Goal: Task Accomplishment & Management: Manage account settings

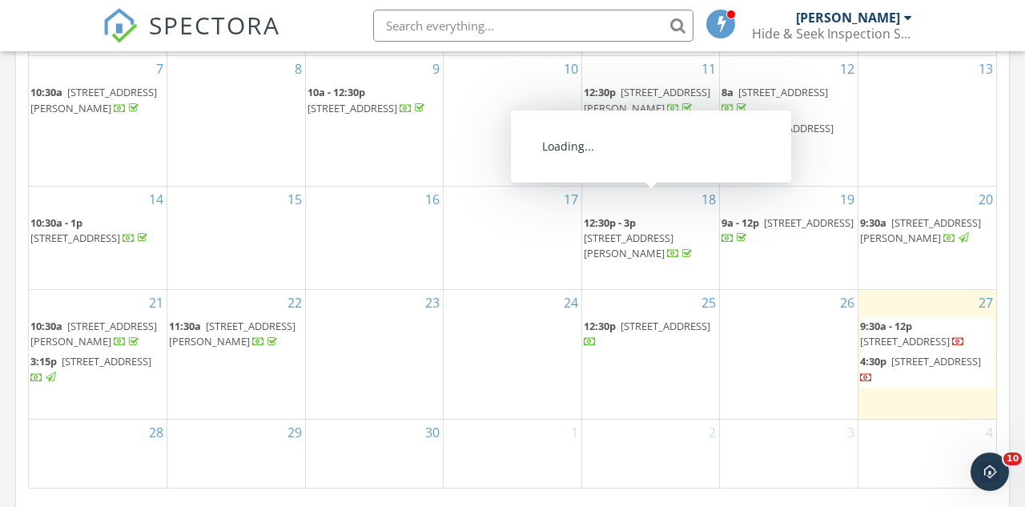
scroll to position [1006, 0]
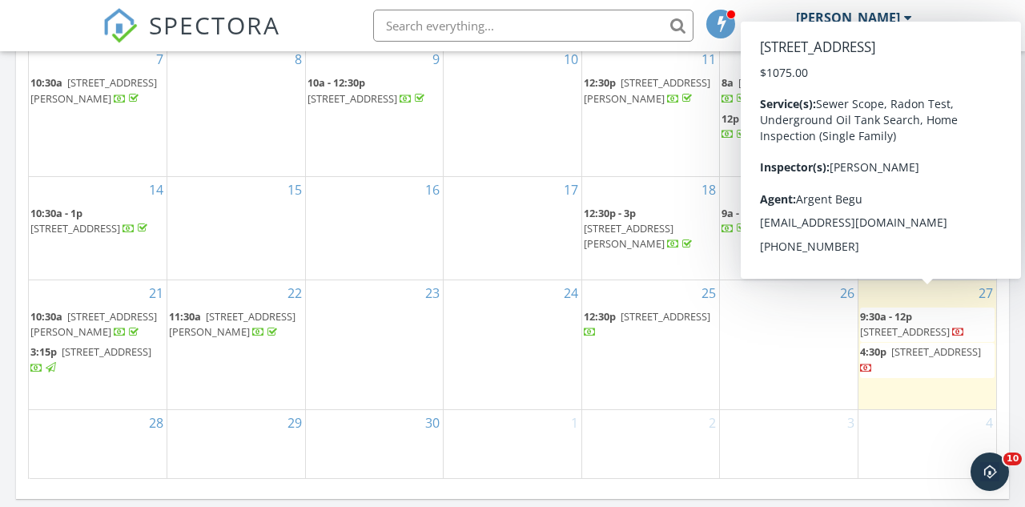
click at [940, 324] on span "43 Apache Dr, Manalapan Township 07726" at bounding box center [905, 331] width 90 height 14
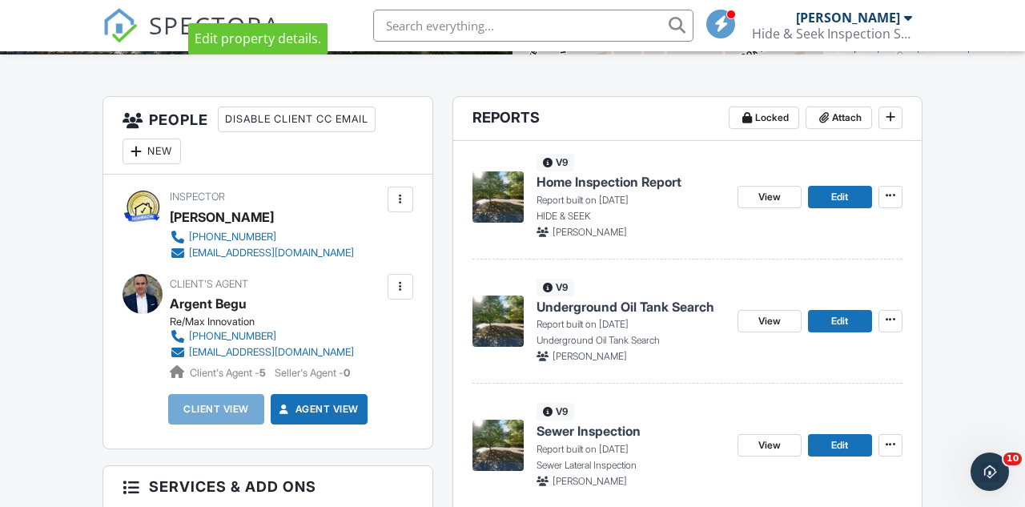
scroll to position [379, 0]
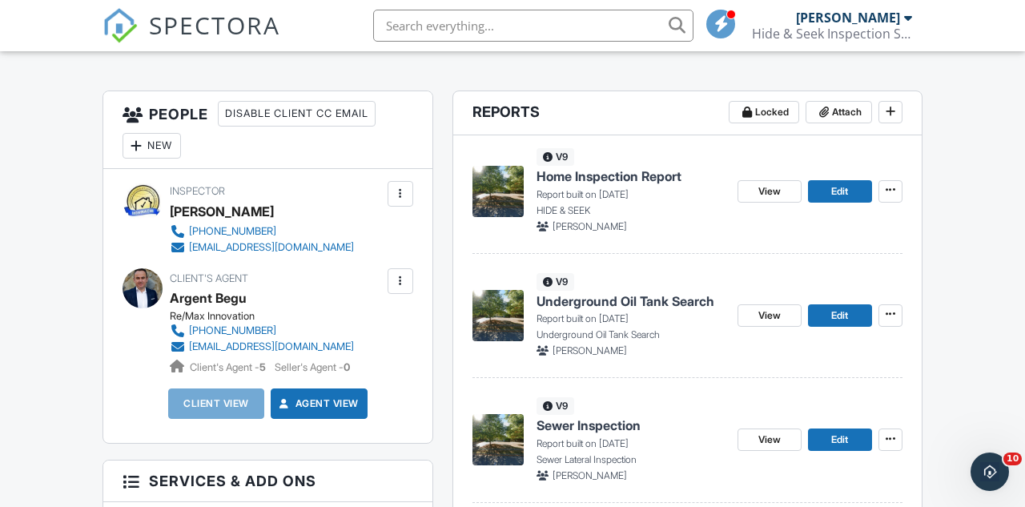
click at [163, 159] on div "New" at bounding box center [151, 146] width 58 height 26
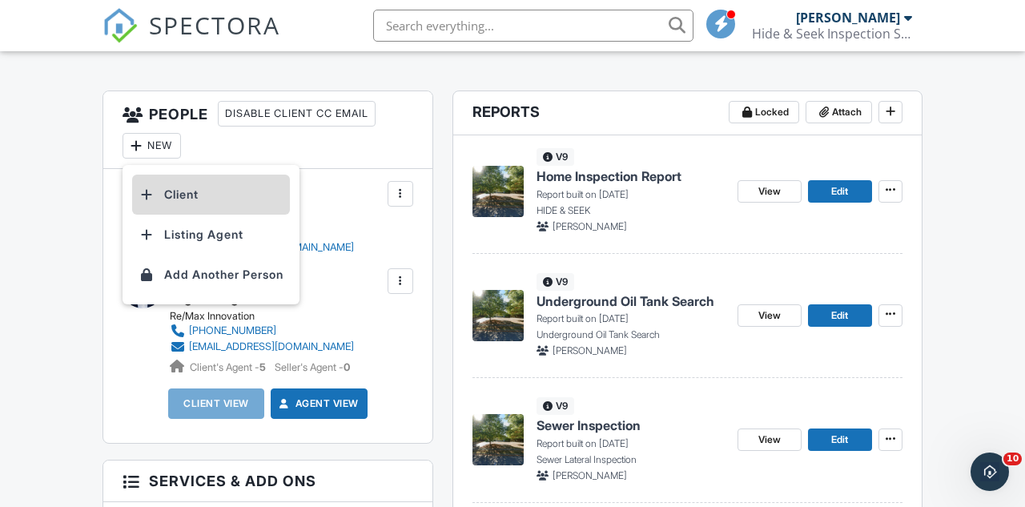
click at [195, 211] on li "Client" at bounding box center [211, 195] width 158 height 40
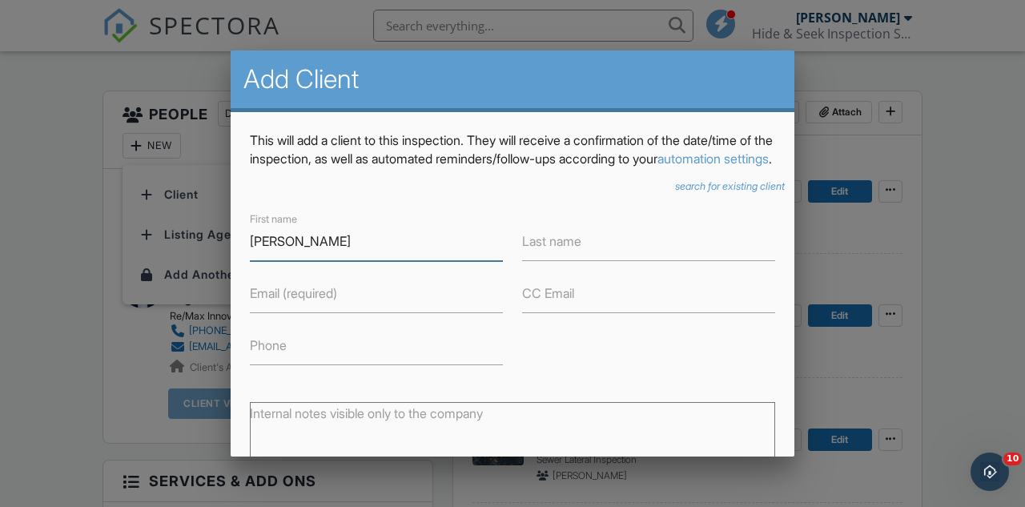
type input "Edmond"
type input "Karpuzi"
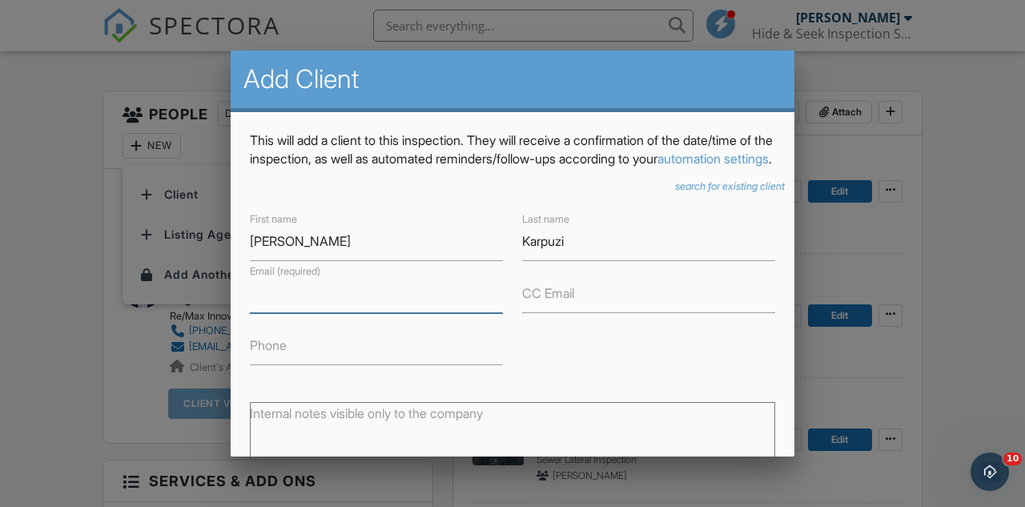
paste input "edmond0114@aol.com"
type input "edmond0114@aol.com"
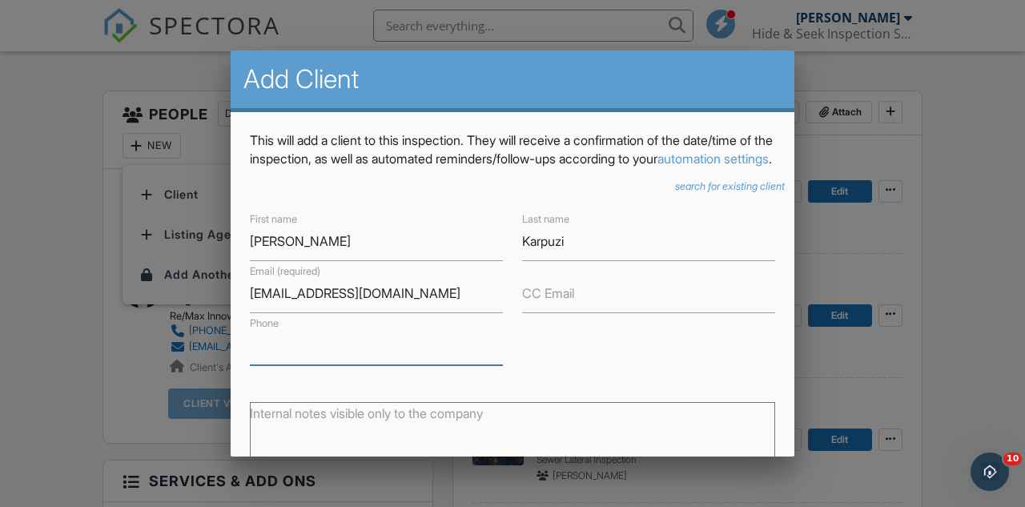
paste input "718-795-6518"
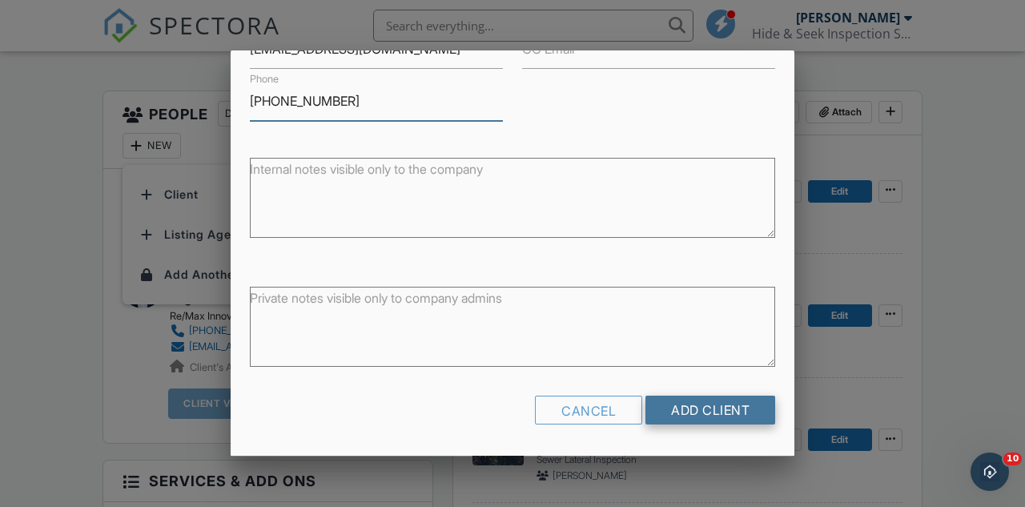
scroll to position [260, 0]
type input "718-795-6518"
click at [701, 423] on input "Add Client" at bounding box center [710, 410] width 130 height 29
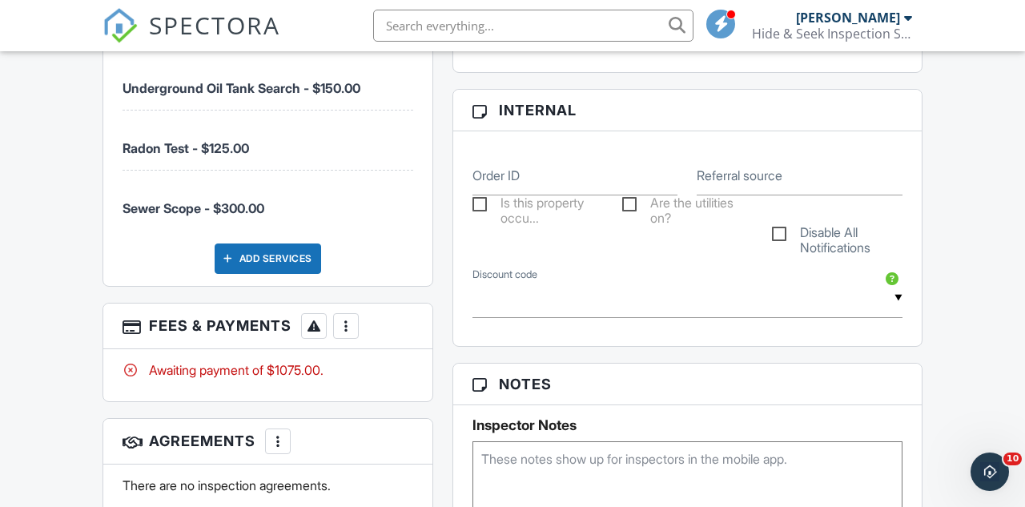
scroll to position [1002, 0]
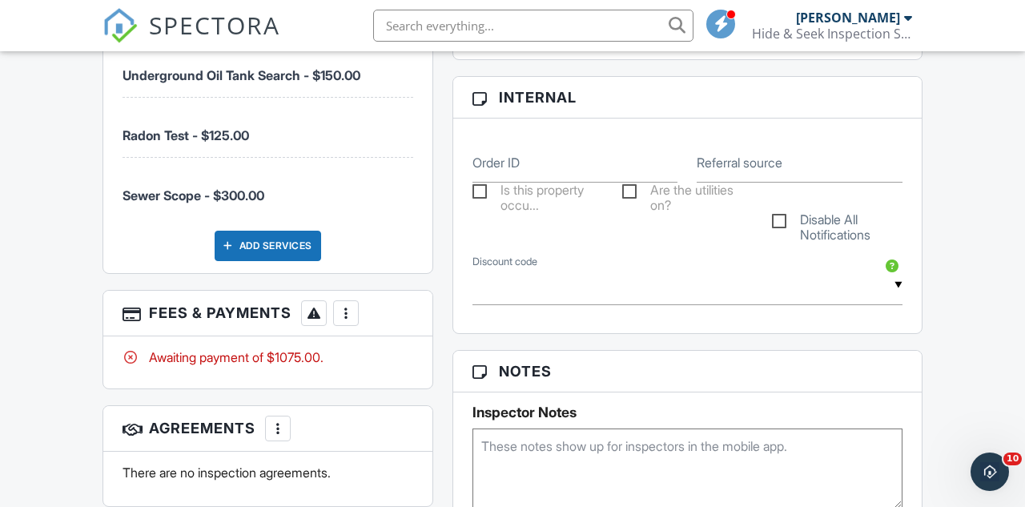
click at [357, 319] on div "More" at bounding box center [346, 313] width 26 height 26
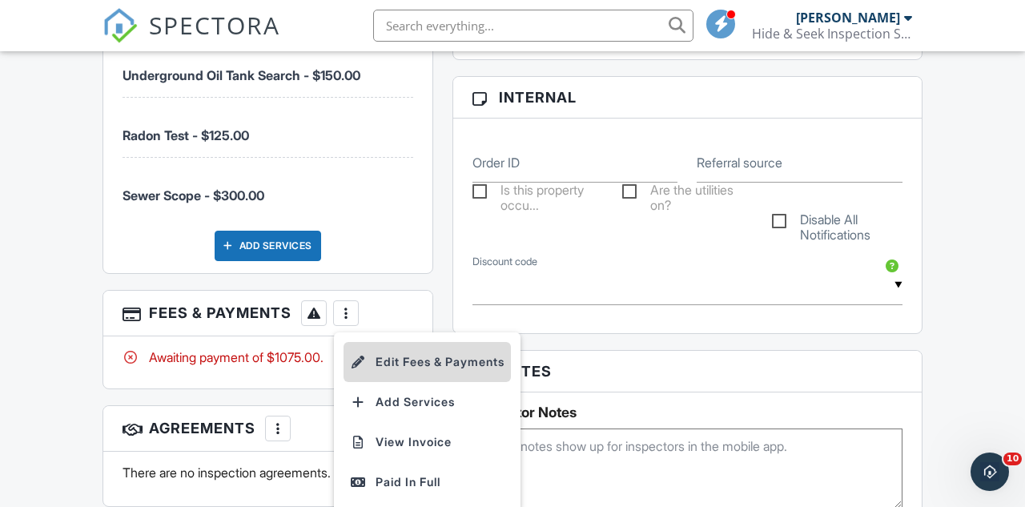
click at [389, 367] on li "Edit Fees & Payments" at bounding box center [426, 362] width 167 height 40
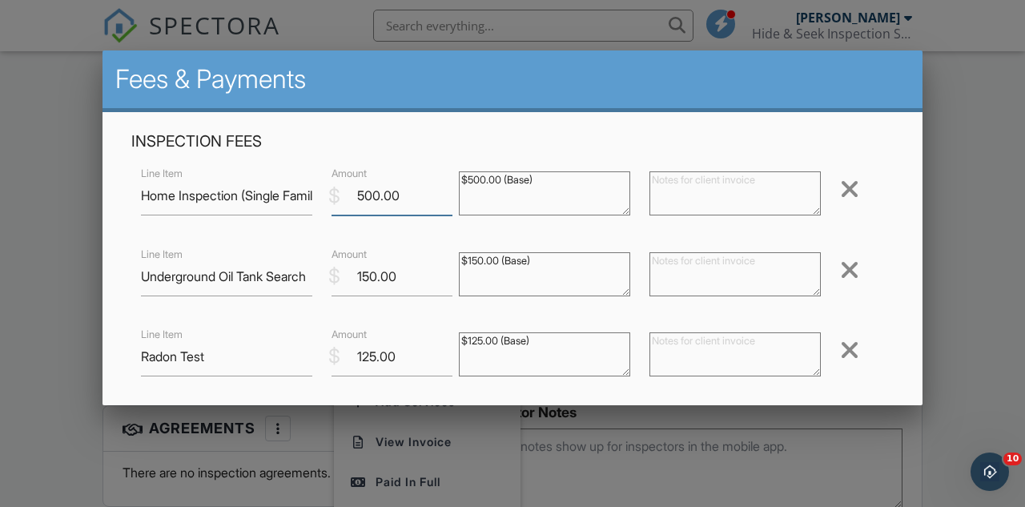
drag, startPoint x: 406, startPoint y: 195, endPoint x: 344, endPoint y: 193, distance: 61.7
click at [345, 193] on input "500.00" at bounding box center [391, 195] width 121 height 39
type input "600"
click at [409, 136] on h4 "Inspection Fees" at bounding box center [512, 141] width 762 height 21
drag, startPoint x: 404, startPoint y: 355, endPoint x: 336, endPoint y: 353, distance: 67.3
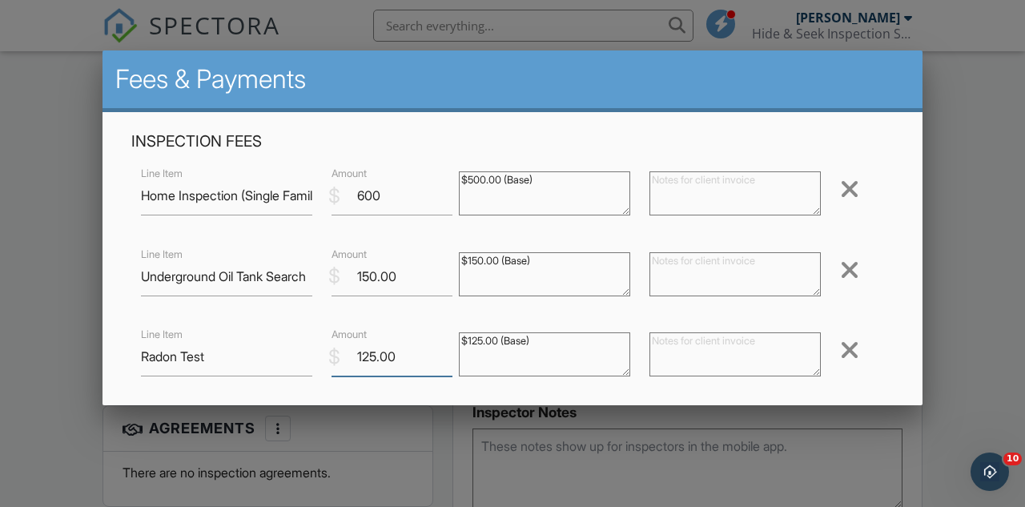
click at [336, 353] on div "$ Amount 125.00" at bounding box center [385, 356] width 127 height 39
type input "150"
click at [387, 148] on h4 "Inspection Fees" at bounding box center [512, 141] width 762 height 21
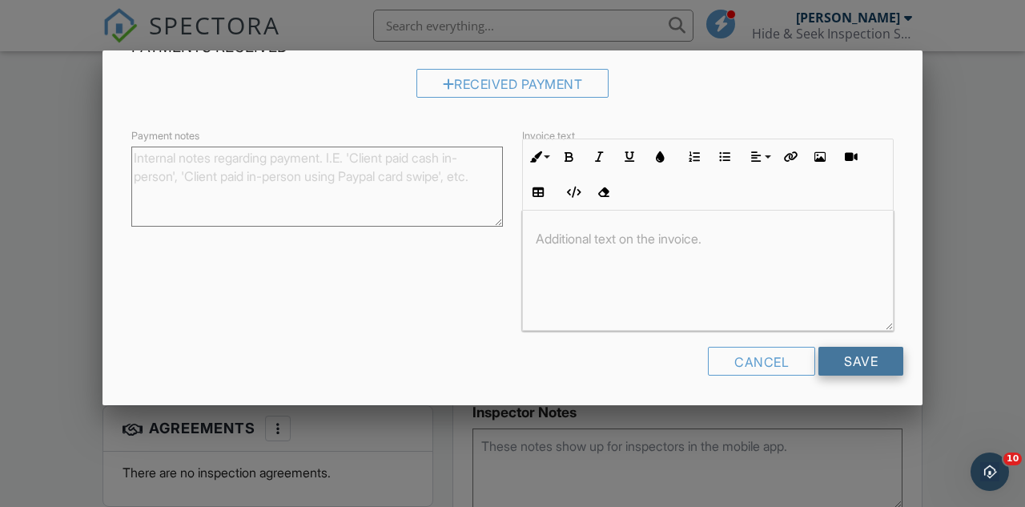
scroll to position [488, 0]
click at [850, 367] on input "Save" at bounding box center [860, 361] width 85 height 29
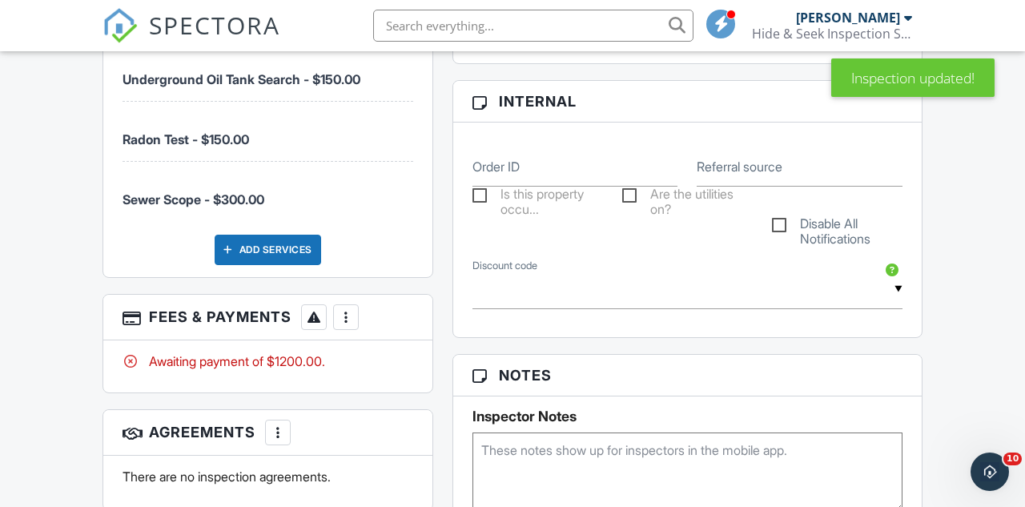
scroll to position [1002, 0]
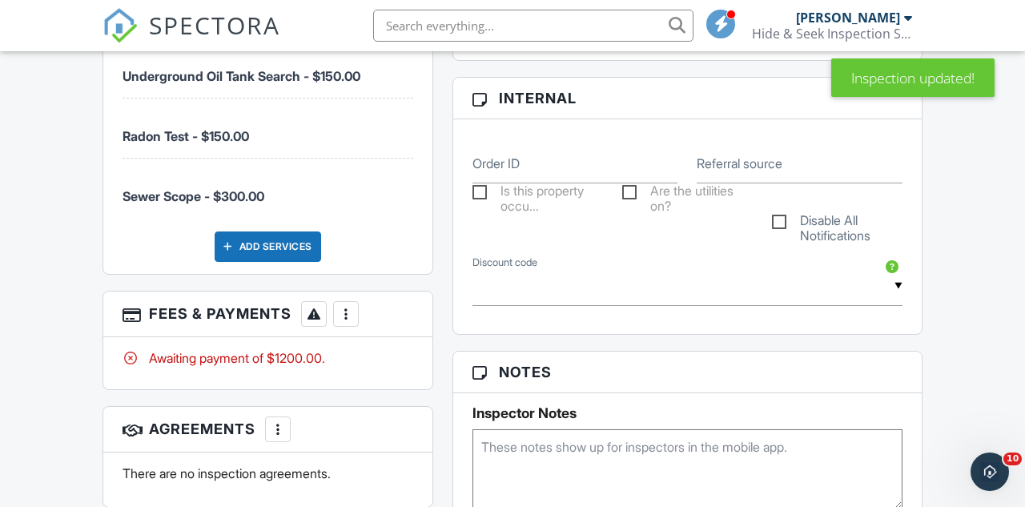
click at [345, 322] on div at bounding box center [346, 314] width 16 height 16
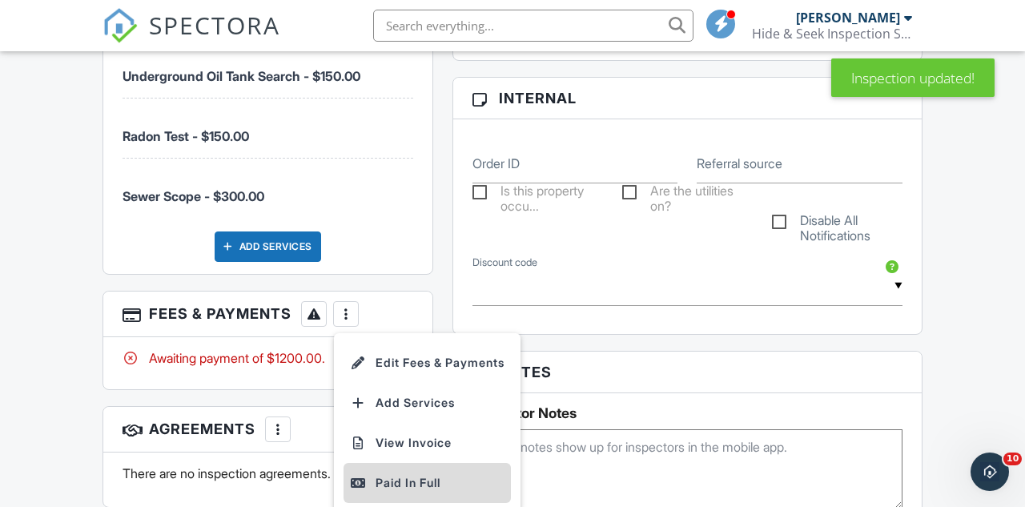
click at [397, 492] on div "Paid In Full" at bounding box center [427, 482] width 155 height 19
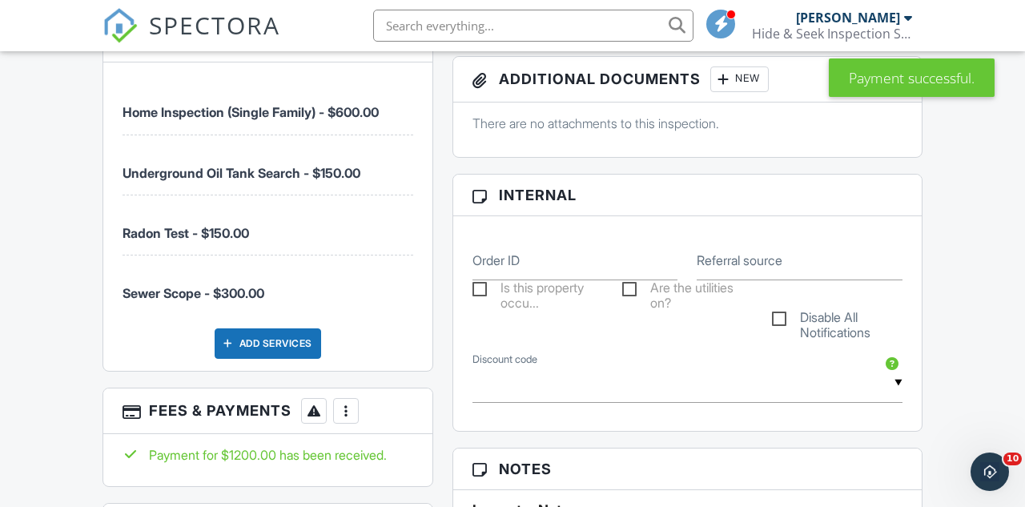
scroll to position [1093, 0]
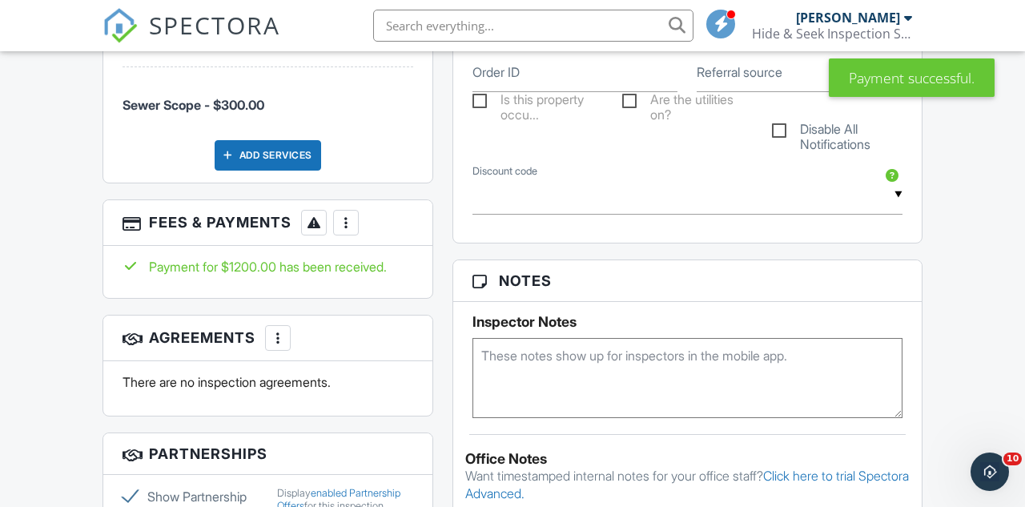
click at [729, 81] on label "Referral source" at bounding box center [740, 72] width 86 height 18
click at [729, 89] on input "Referral source" at bounding box center [800, 72] width 206 height 39
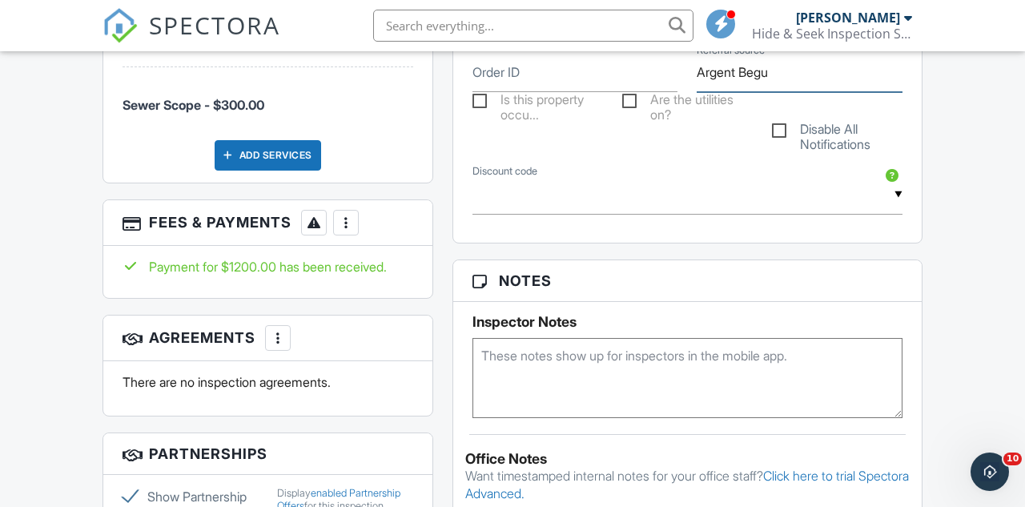
type input "Argent Begu"
click at [441, 220] on div "People Disable Client CC Email New Client Listing Agent Add Another Person Insp…" at bounding box center [268, 137] width 350 height 1522
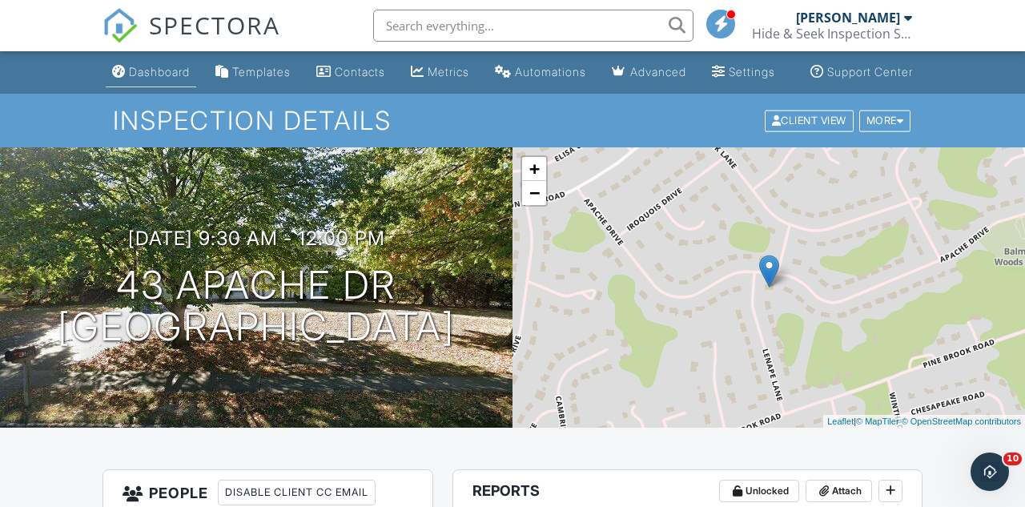
scroll to position [0, 0]
click at [161, 77] on link "Dashboard" at bounding box center [151, 73] width 90 height 30
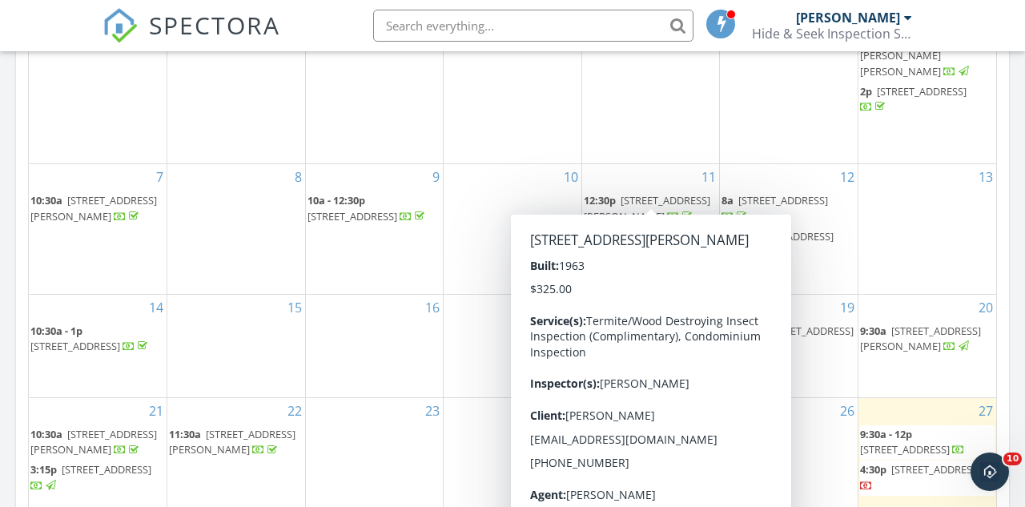
scroll to position [955, 0]
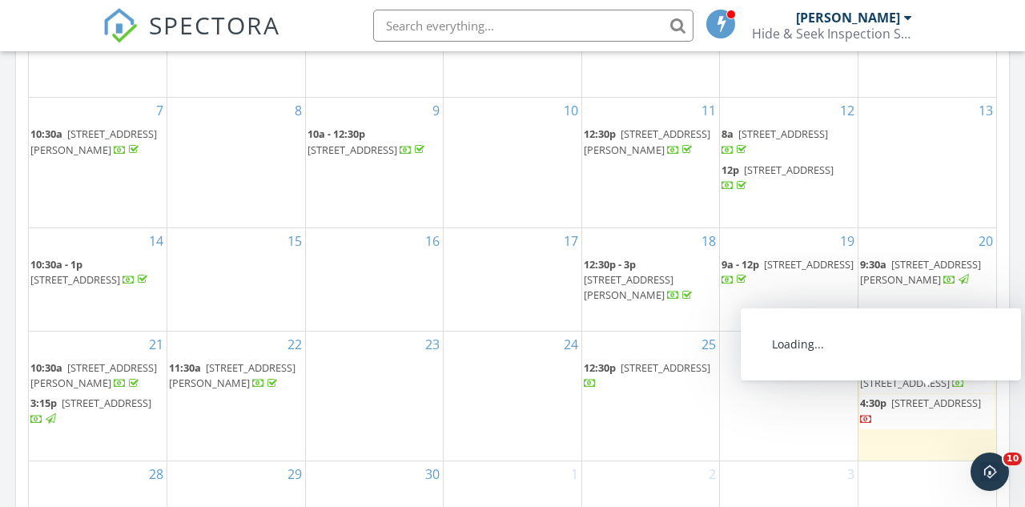
click at [898, 396] on span "[STREET_ADDRESS]" at bounding box center [936, 403] width 90 height 14
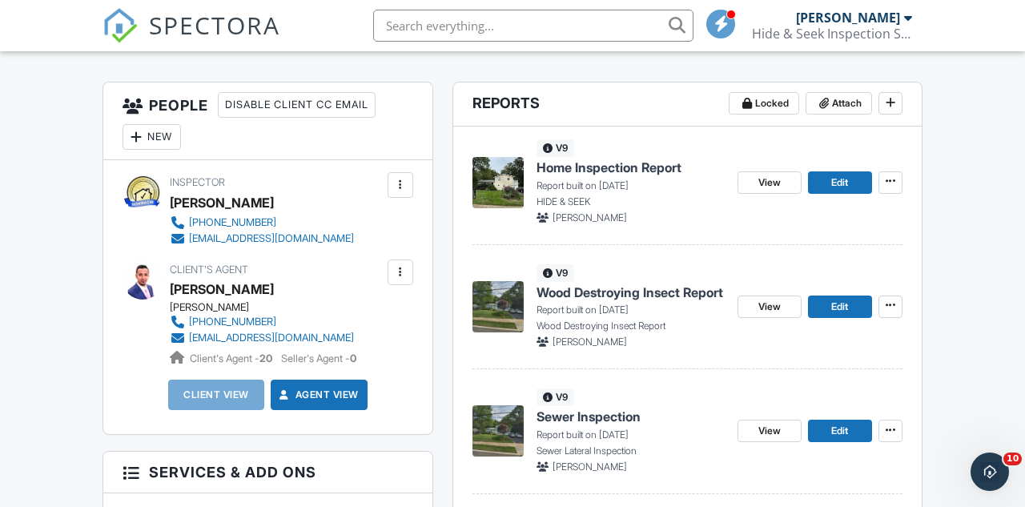
scroll to position [416, 0]
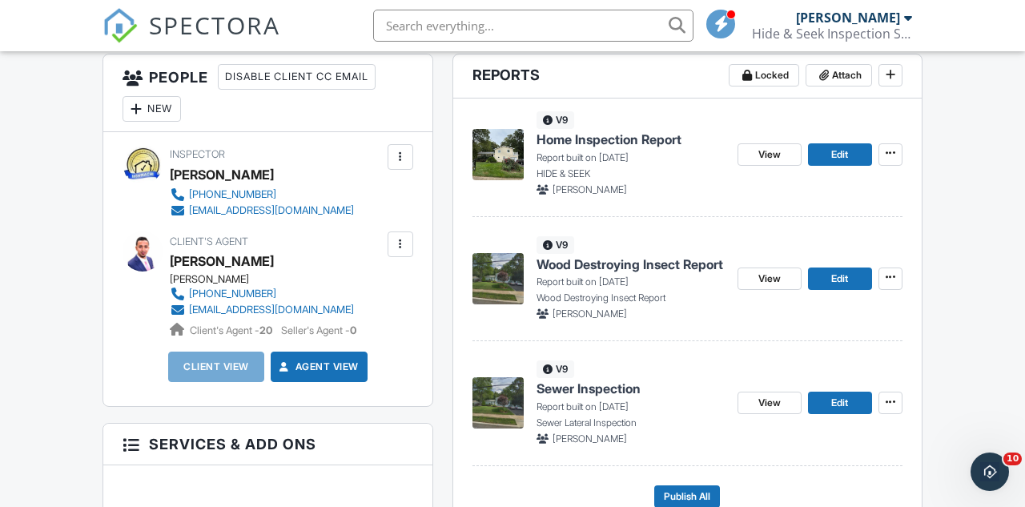
click at [151, 122] on div "New" at bounding box center [151, 109] width 58 height 26
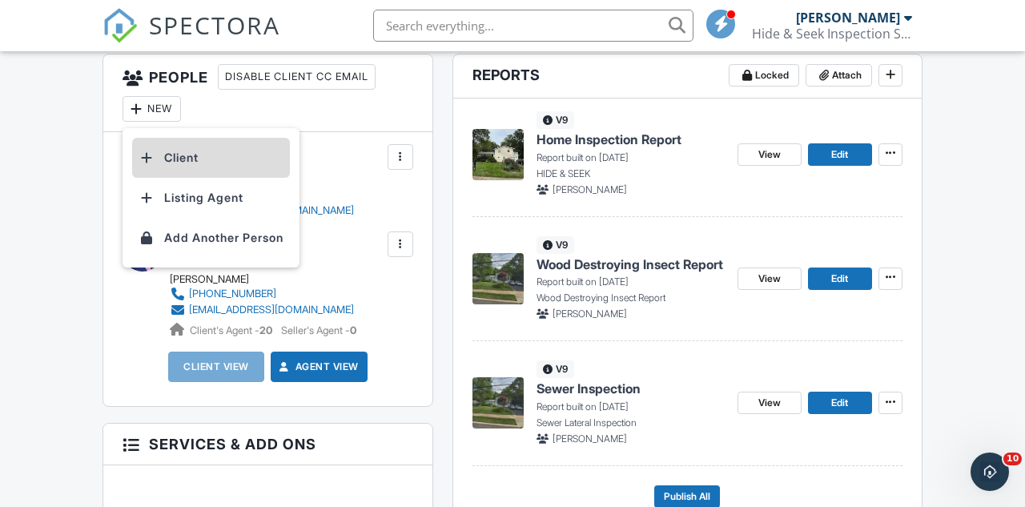
click at [189, 170] on li "Client" at bounding box center [211, 158] width 158 height 40
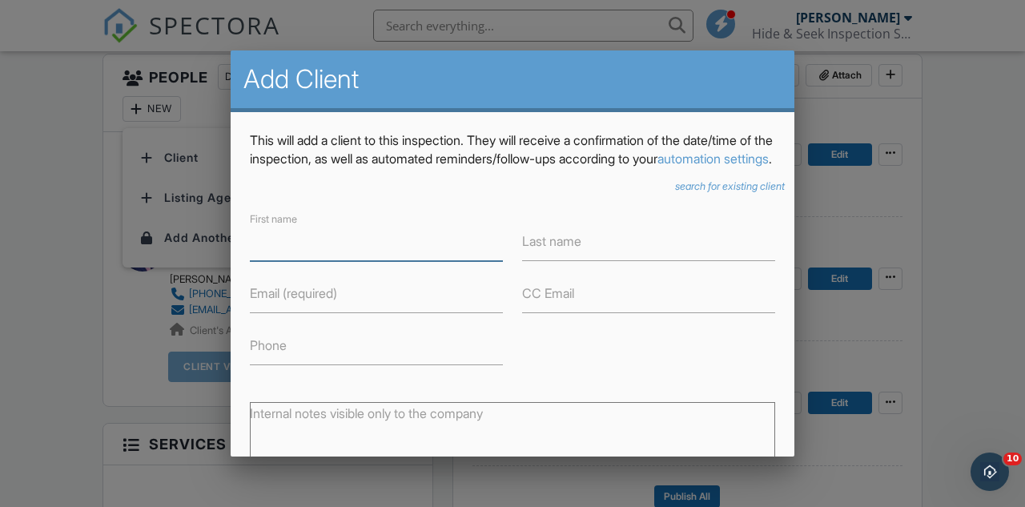
paste input "Ahmed Madbouli"
type input "[PERSON_NAME] &"
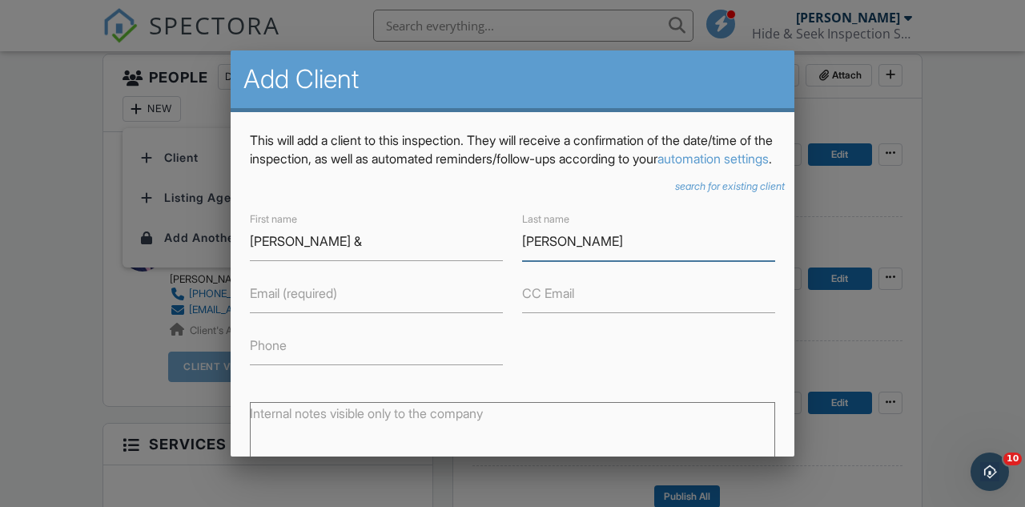
type input "Nora Ahmed"
click at [291, 302] on label "Email (required)" at bounding box center [293, 293] width 87 height 18
click at [291, 313] on input "Email (required)" at bounding box center [376, 293] width 253 height 39
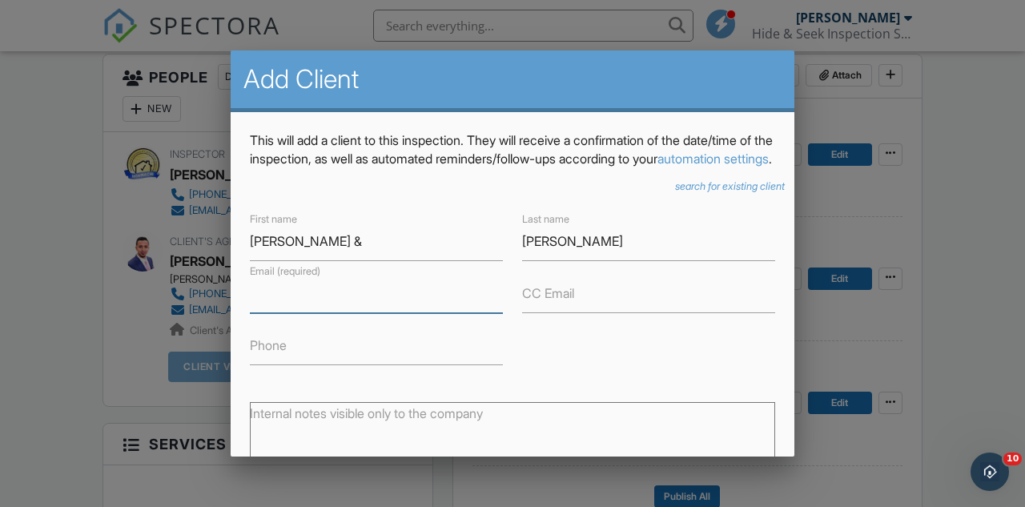
paste input "ahmedemadbouli@gmail.com"
type input "ahmedemadbouli@gmail.com"
click at [550, 302] on label "CC Email" at bounding box center [548, 293] width 52 height 18
click at [550, 309] on input "CC Email" at bounding box center [648, 293] width 253 height 39
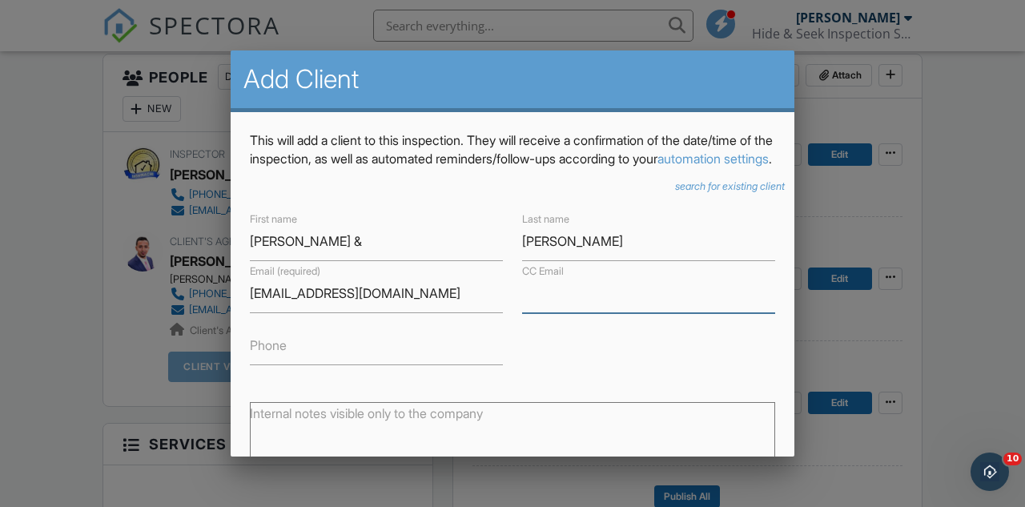
paste input "noraahmed93@gmail.com"
type input "noraahmed93@gmail.com"
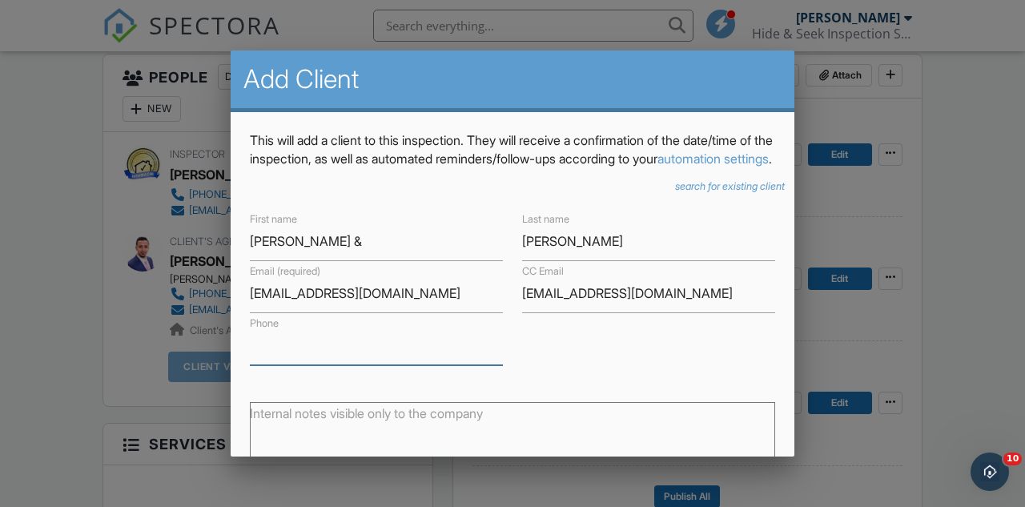
paste input "646-829-7913"
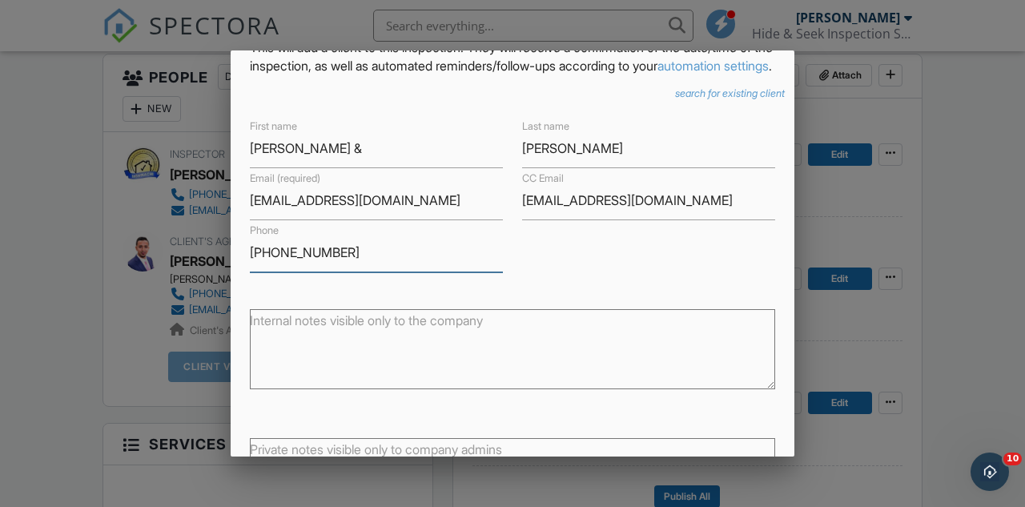
scroll to position [229, 0]
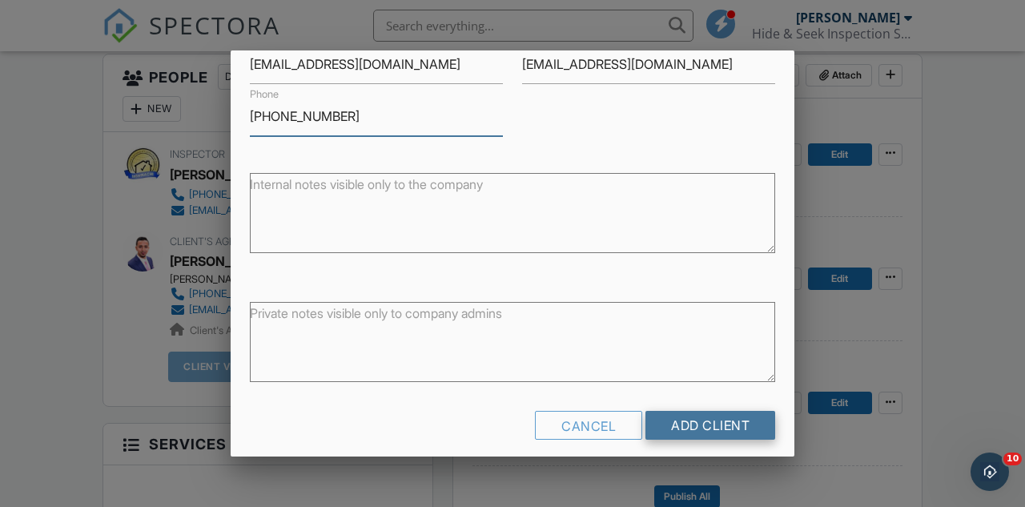
type input "646-829-7913"
click at [685, 440] on input "Add Client" at bounding box center [710, 425] width 130 height 29
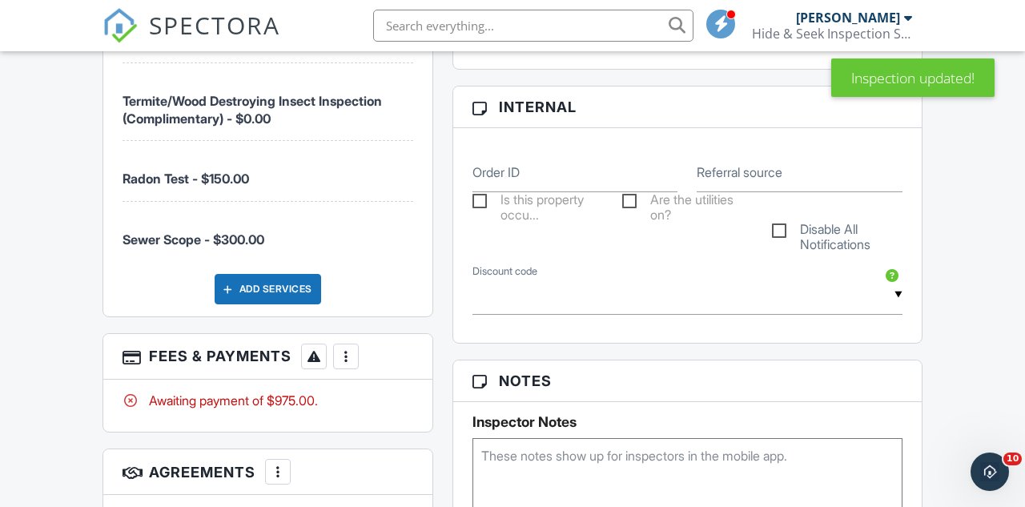
scroll to position [994, 0]
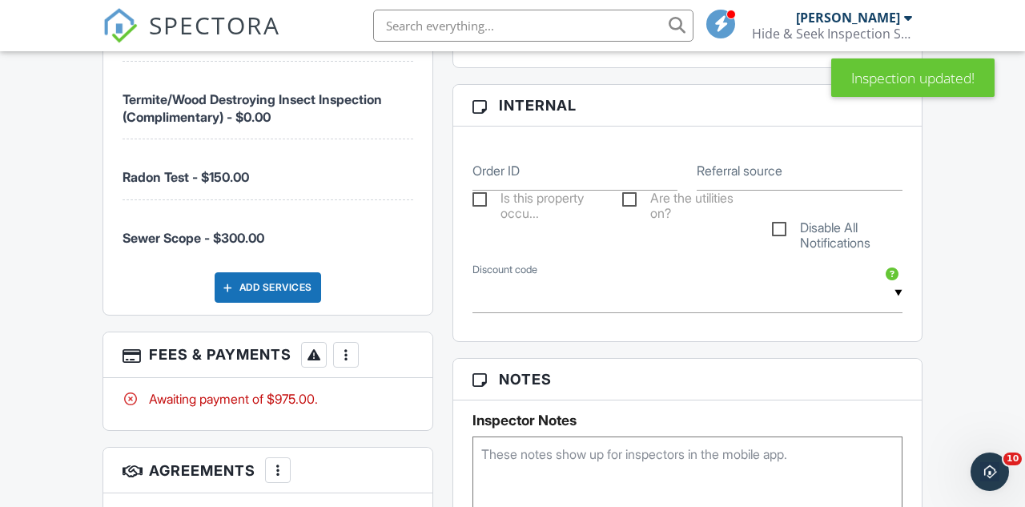
click at [349, 363] on div at bounding box center [346, 355] width 16 height 16
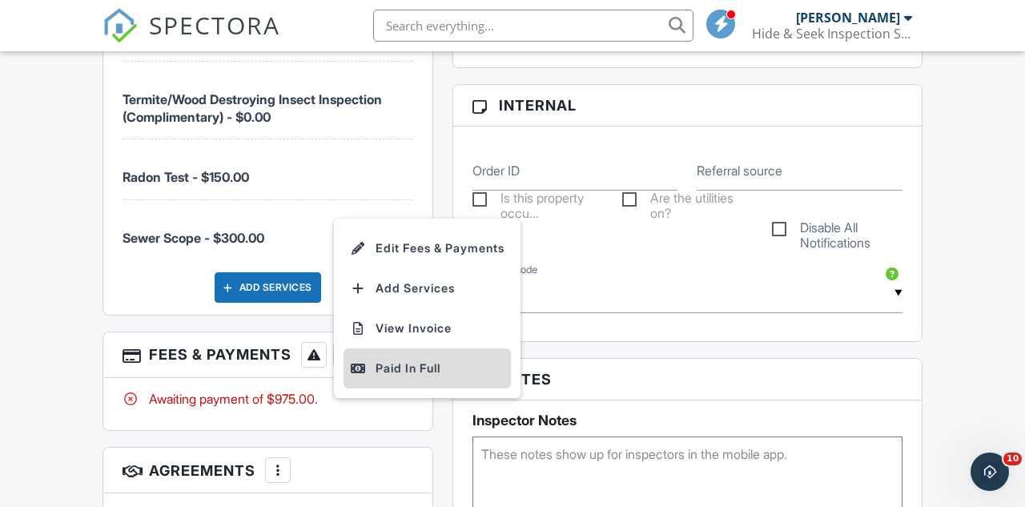
click at [387, 378] on div "Paid In Full" at bounding box center [427, 368] width 155 height 19
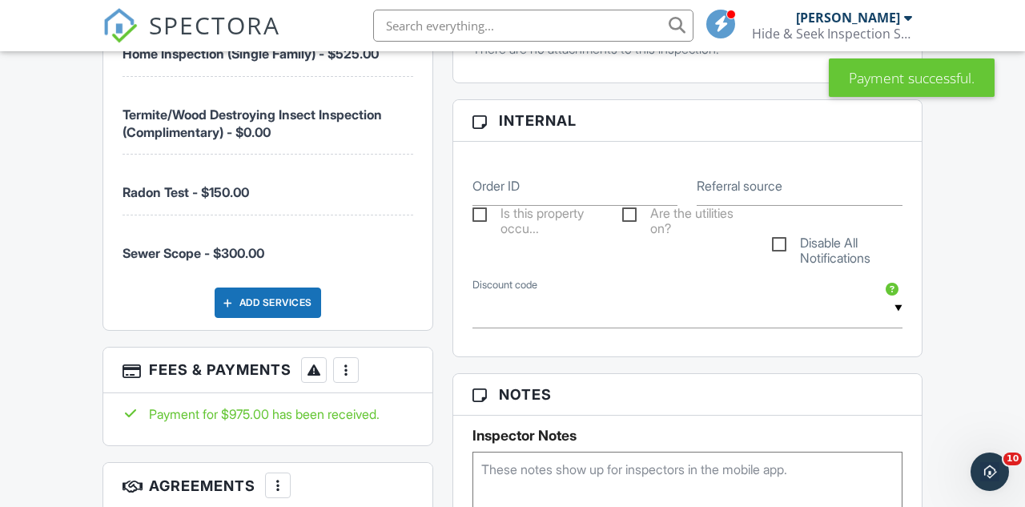
scroll to position [1005, 0]
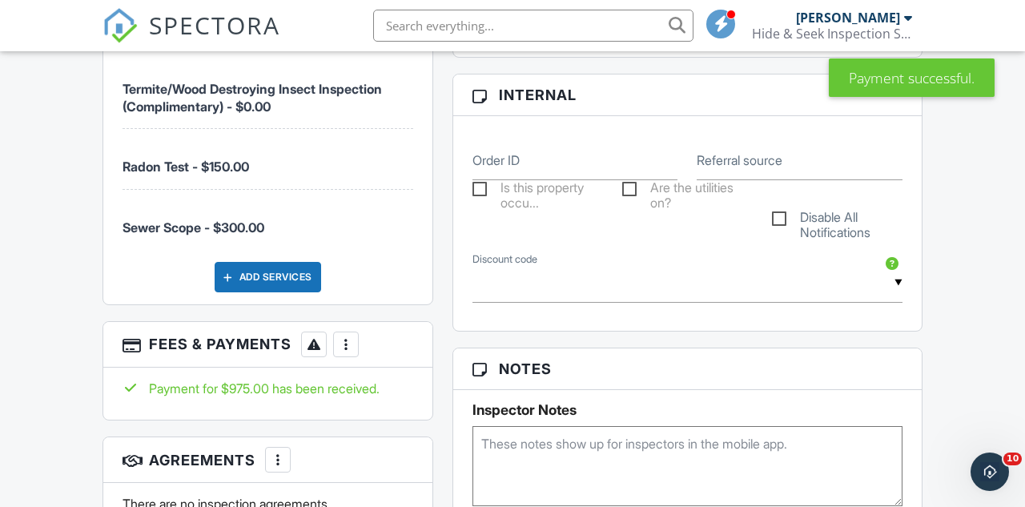
click at [739, 167] on label "Referral source" at bounding box center [740, 160] width 86 height 18
click at [739, 167] on input "Referral source" at bounding box center [800, 160] width 206 height 39
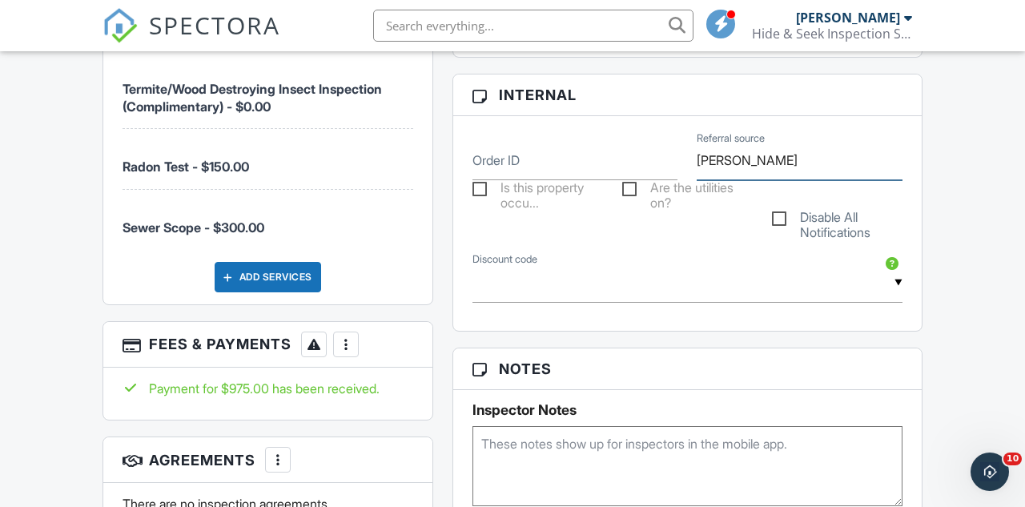
type input "Ahmad Zubair"
click at [938, 171] on div "Dashboard Templates Contacts Metrics Automations Advanced Settings Support Cent…" at bounding box center [512, 164] width 1025 height 2237
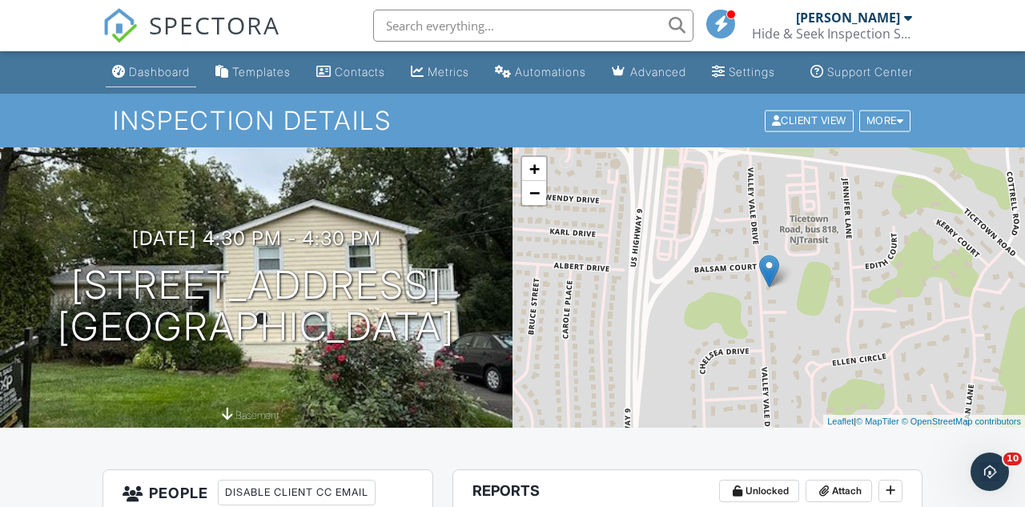
scroll to position [0, 0]
click at [131, 78] on div "Dashboard" at bounding box center [159, 72] width 61 height 14
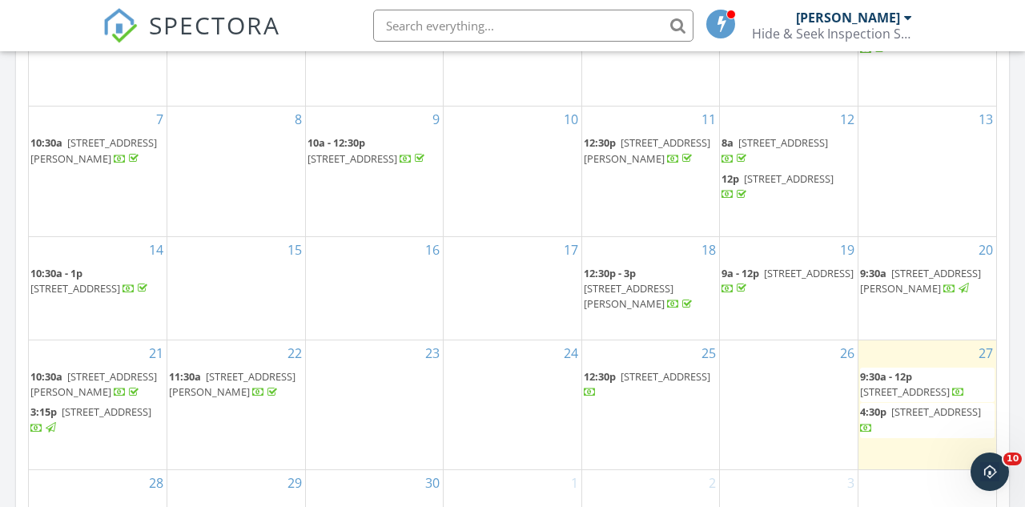
scroll to position [949, 0]
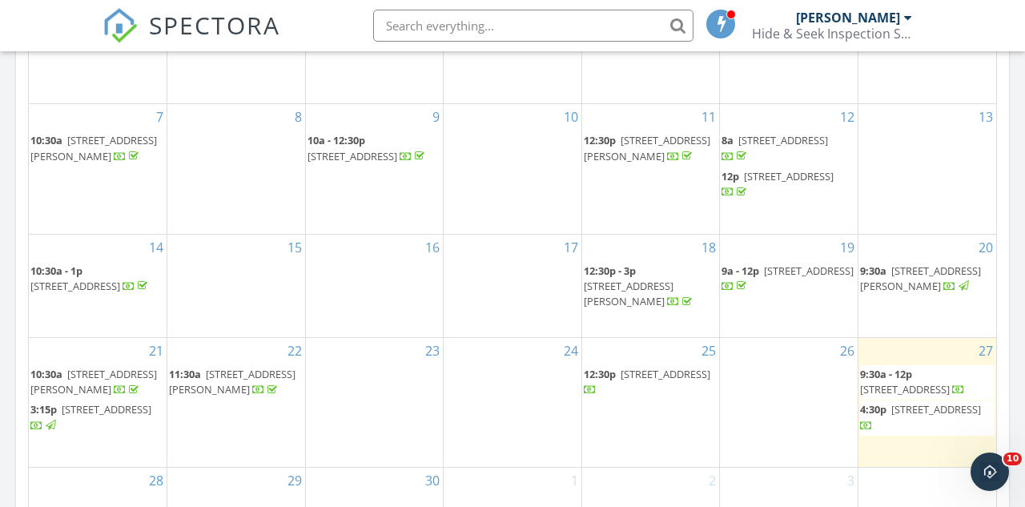
click at [108, 367] on span "[STREET_ADDRESS][PERSON_NAME]" at bounding box center [93, 382] width 126 height 30
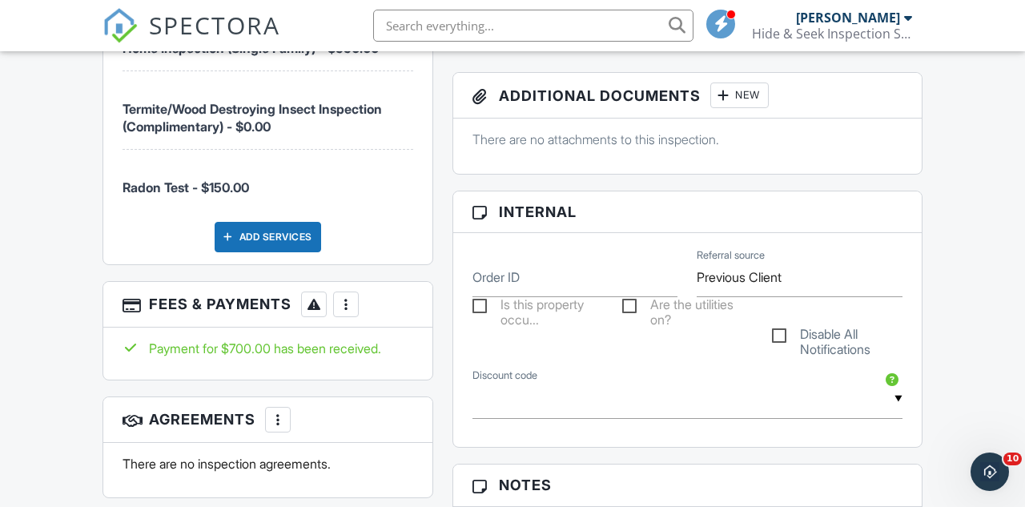
scroll to position [844, 0]
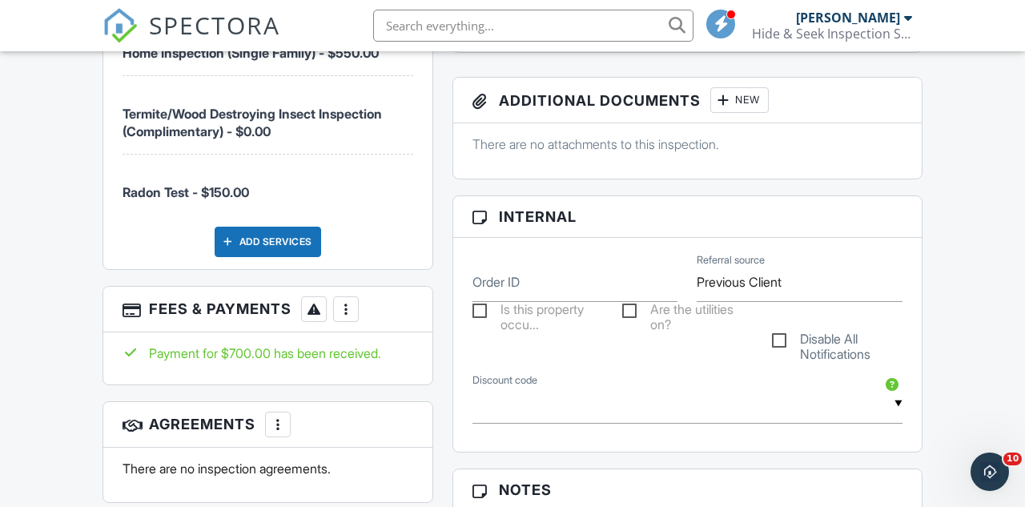
click at [347, 317] on div at bounding box center [346, 309] width 16 height 16
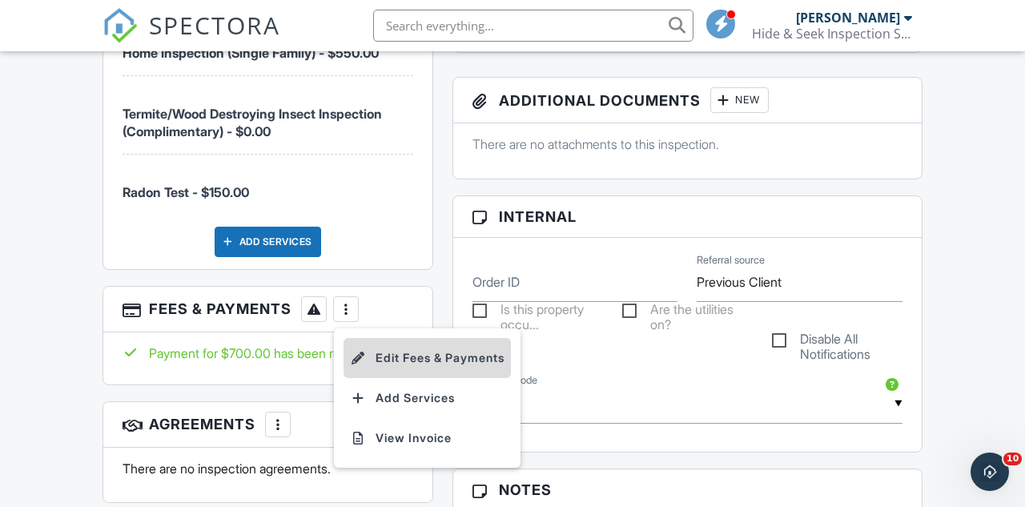
click at [406, 367] on li "Edit Fees & Payments" at bounding box center [426, 358] width 167 height 40
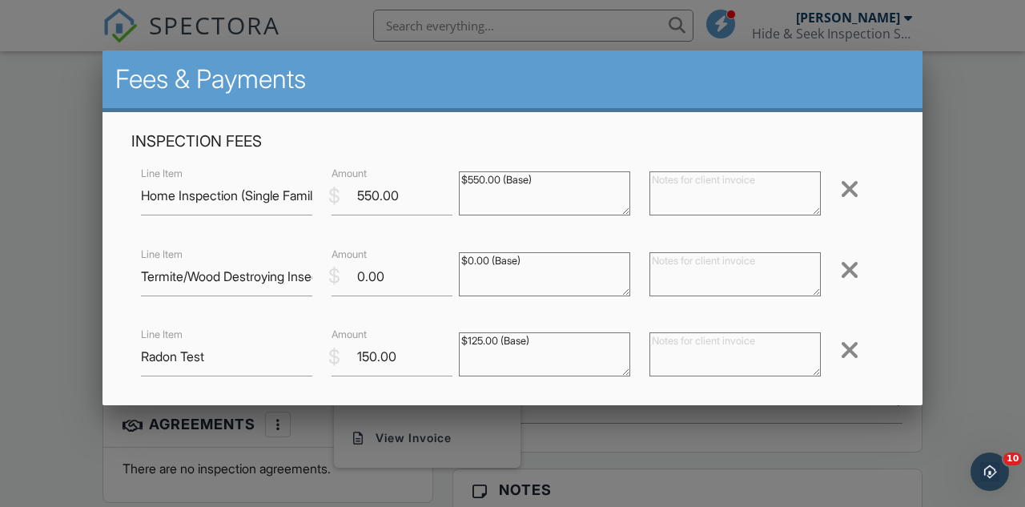
scroll to position [-2, 0]
click at [977, 117] on div at bounding box center [512, 236] width 1025 height 633
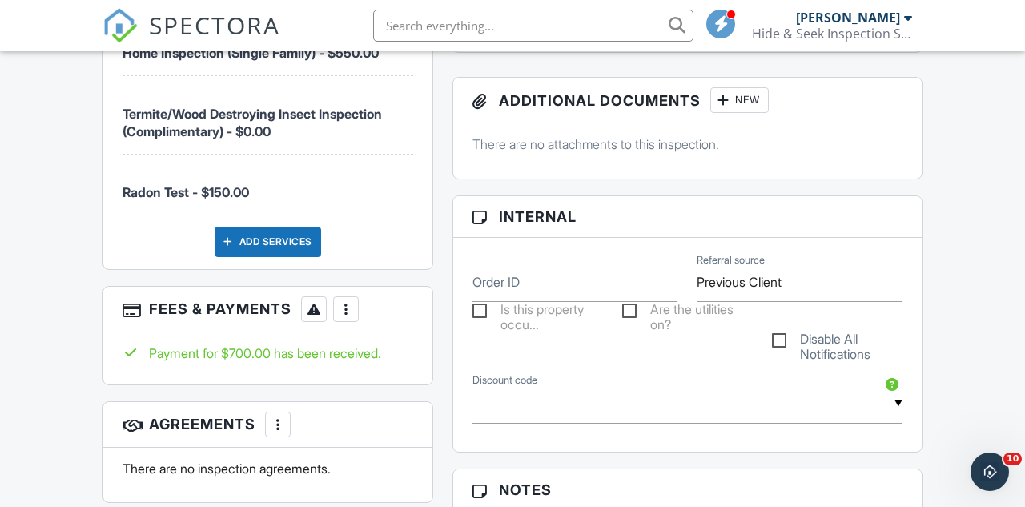
click at [350, 317] on div at bounding box center [346, 309] width 16 height 16
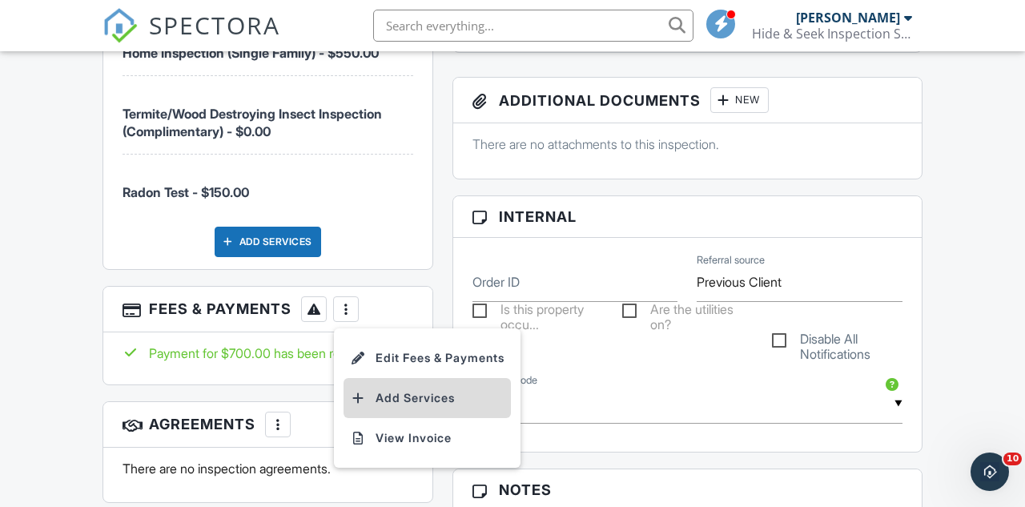
click at [389, 408] on li "Add Services" at bounding box center [426, 398] width 167 height 40
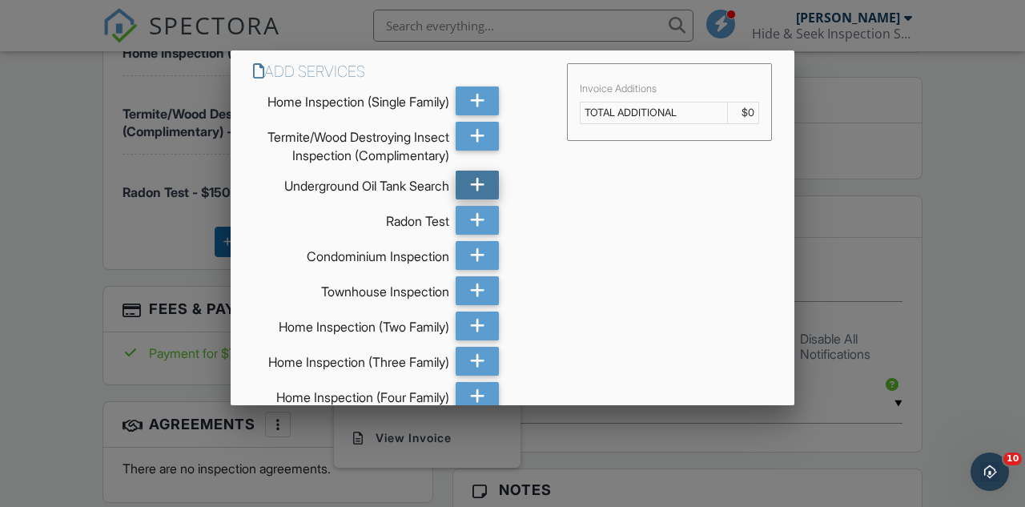
click at [483, 187] on icon at bounding box center [477, 185] width 15 height 29
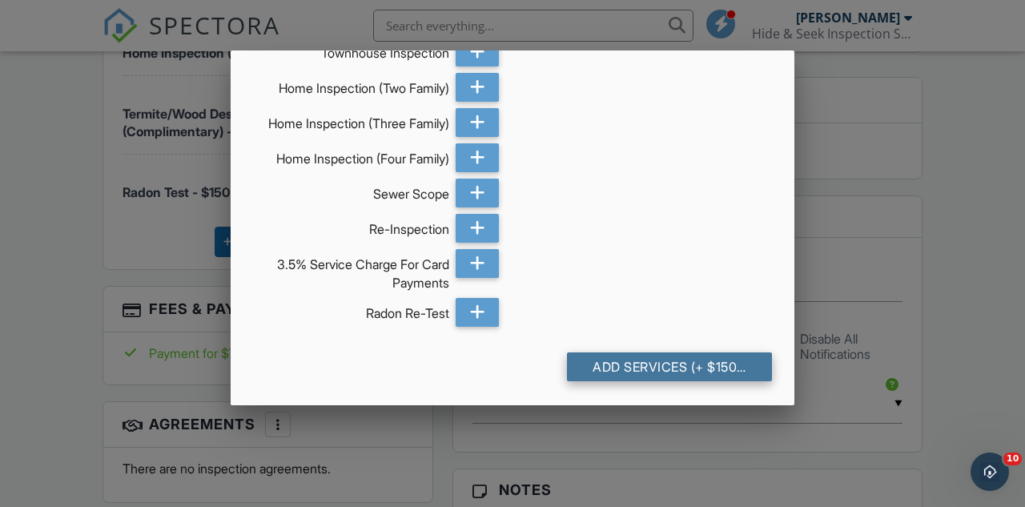
scroll to position [238, 0]
click at [668, 361] on div "Add Services (+ $150.0)" at bounding box center [669, 367] width 205 height 29
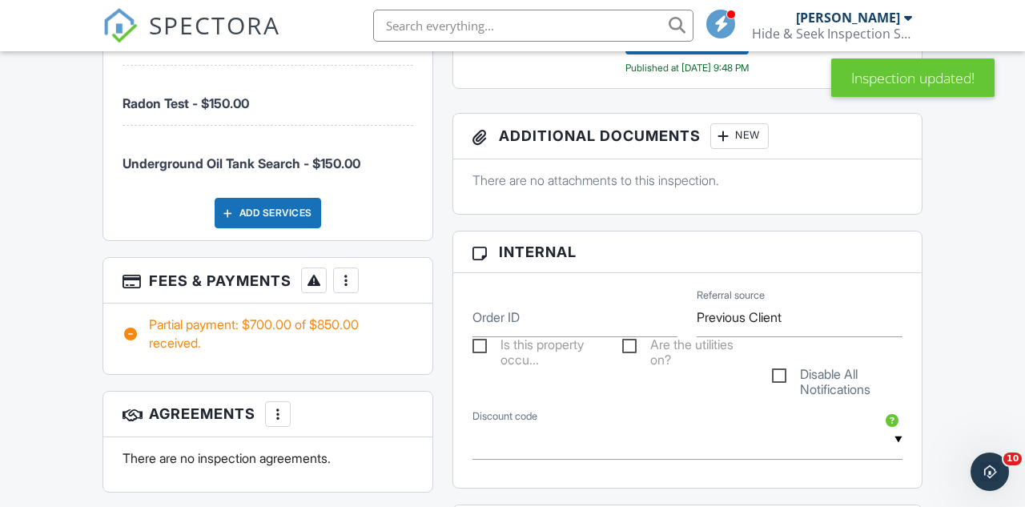
scroll to position [942, 0]
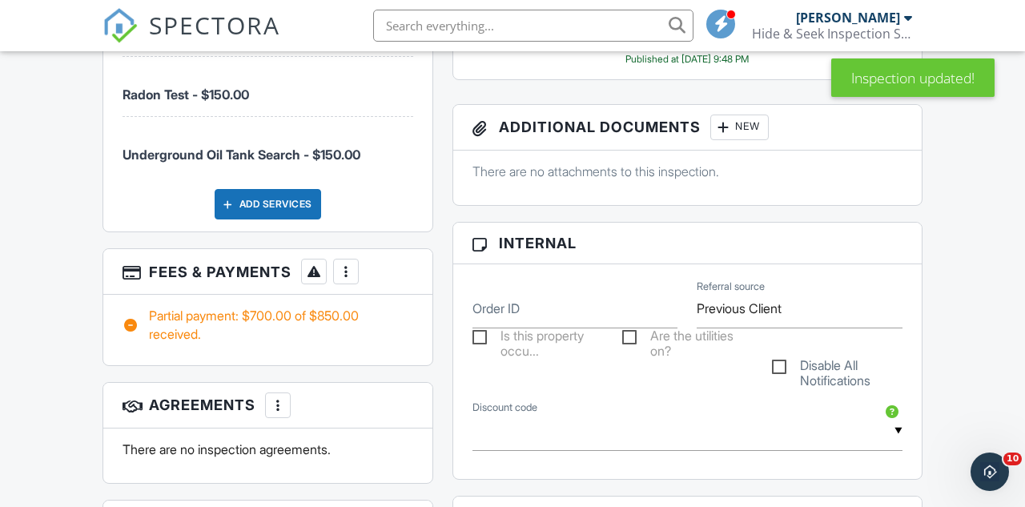
click at [344, 279] on div at bounding box center [346, 271] width 16 height 16
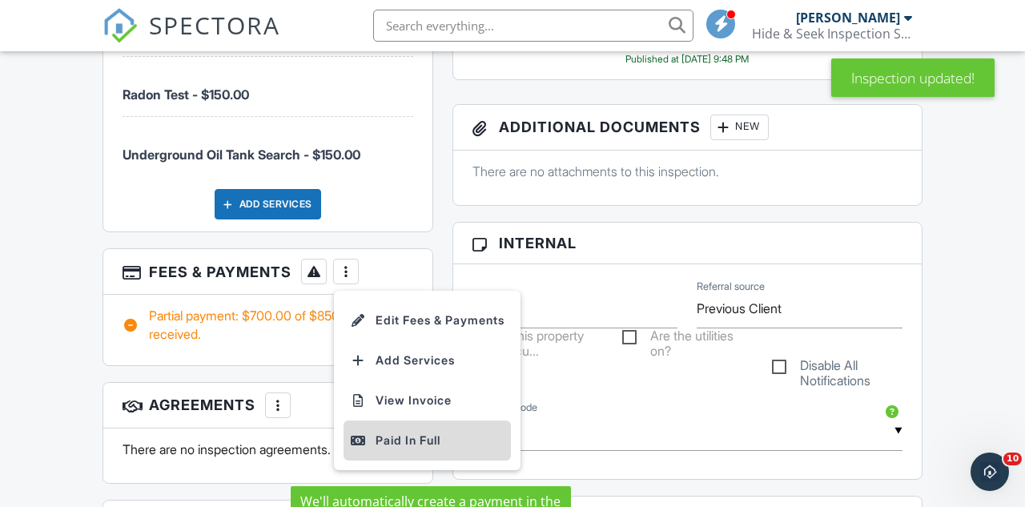
click at [387, 450] on div "Paid In Full" at bounding box center [427, 440] width 155 height 19
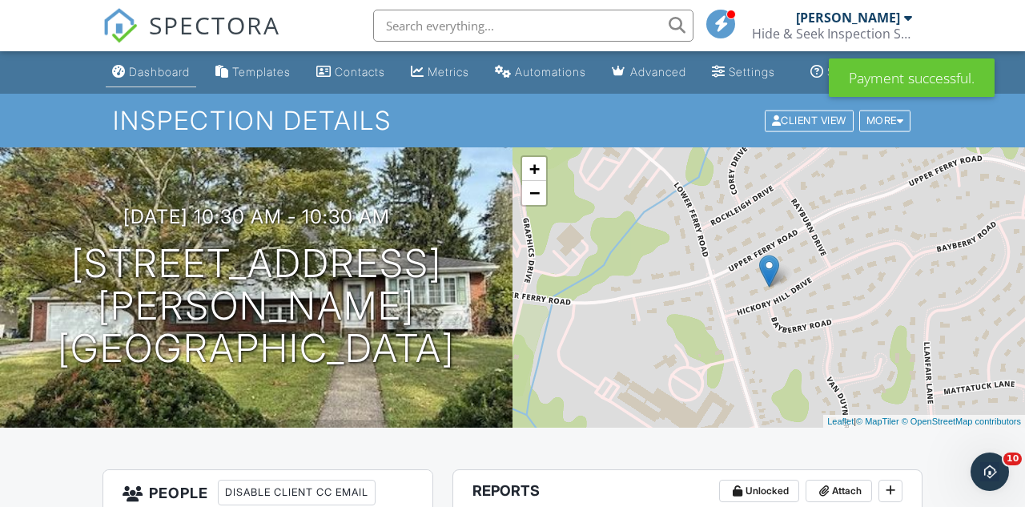
click at [146, 78] on div "Dashboard" at bounding box center [159, 72] width 61 height 14
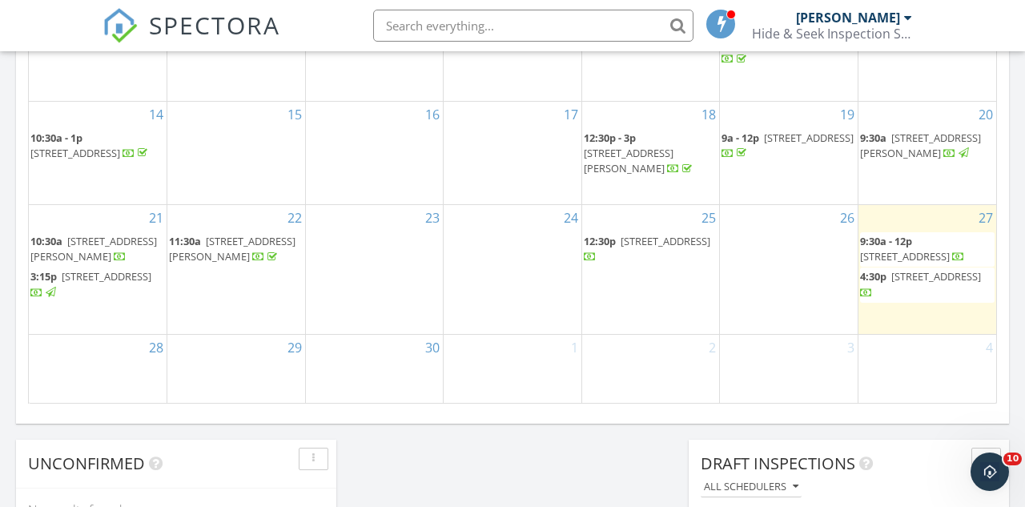
scroll to position [1090, 0]
